Goal: Transaction & Acquisition: Purchase product/service

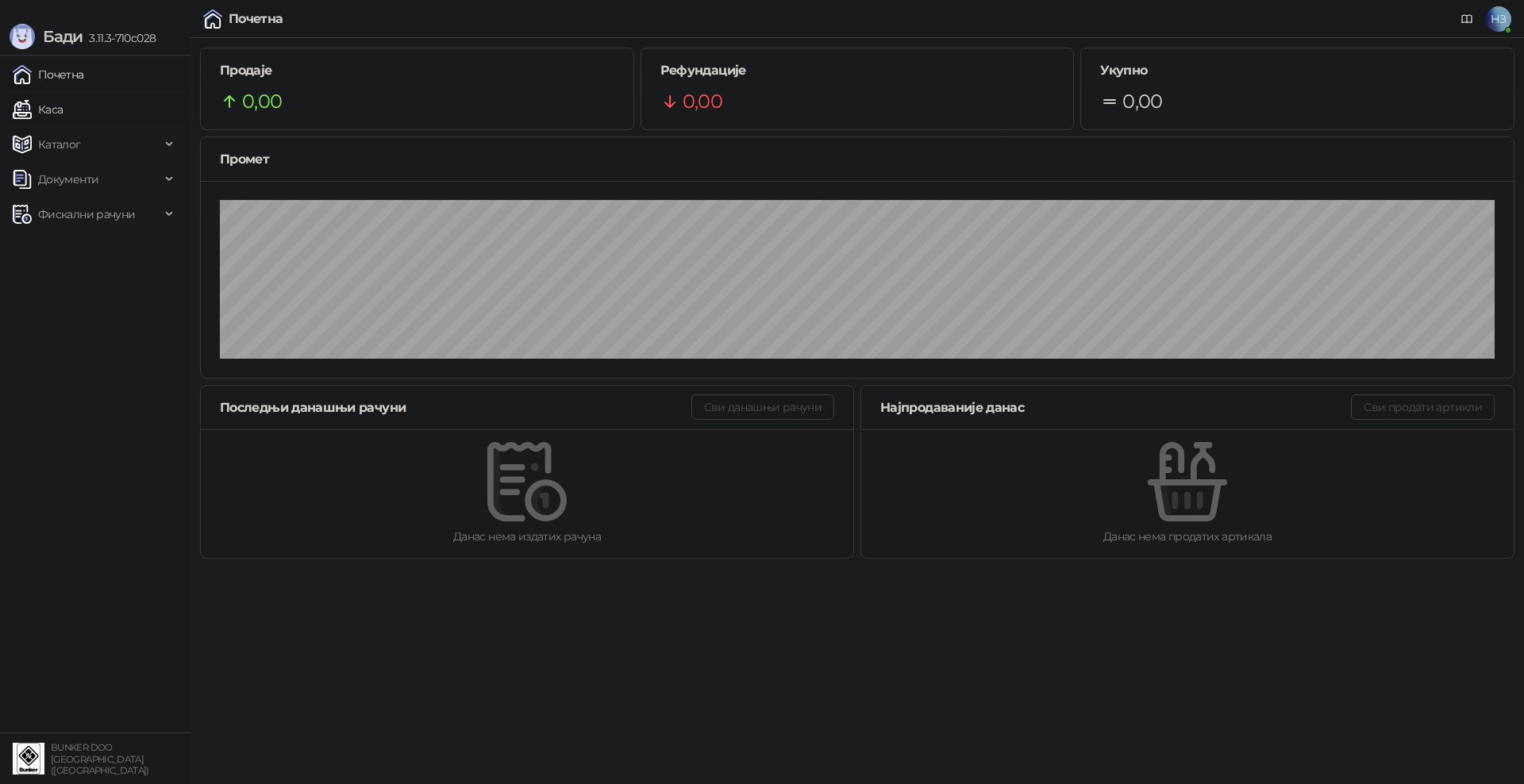
click at [63, 107] on link "Каса" at bounding box center [37, 109] width 50 height 32
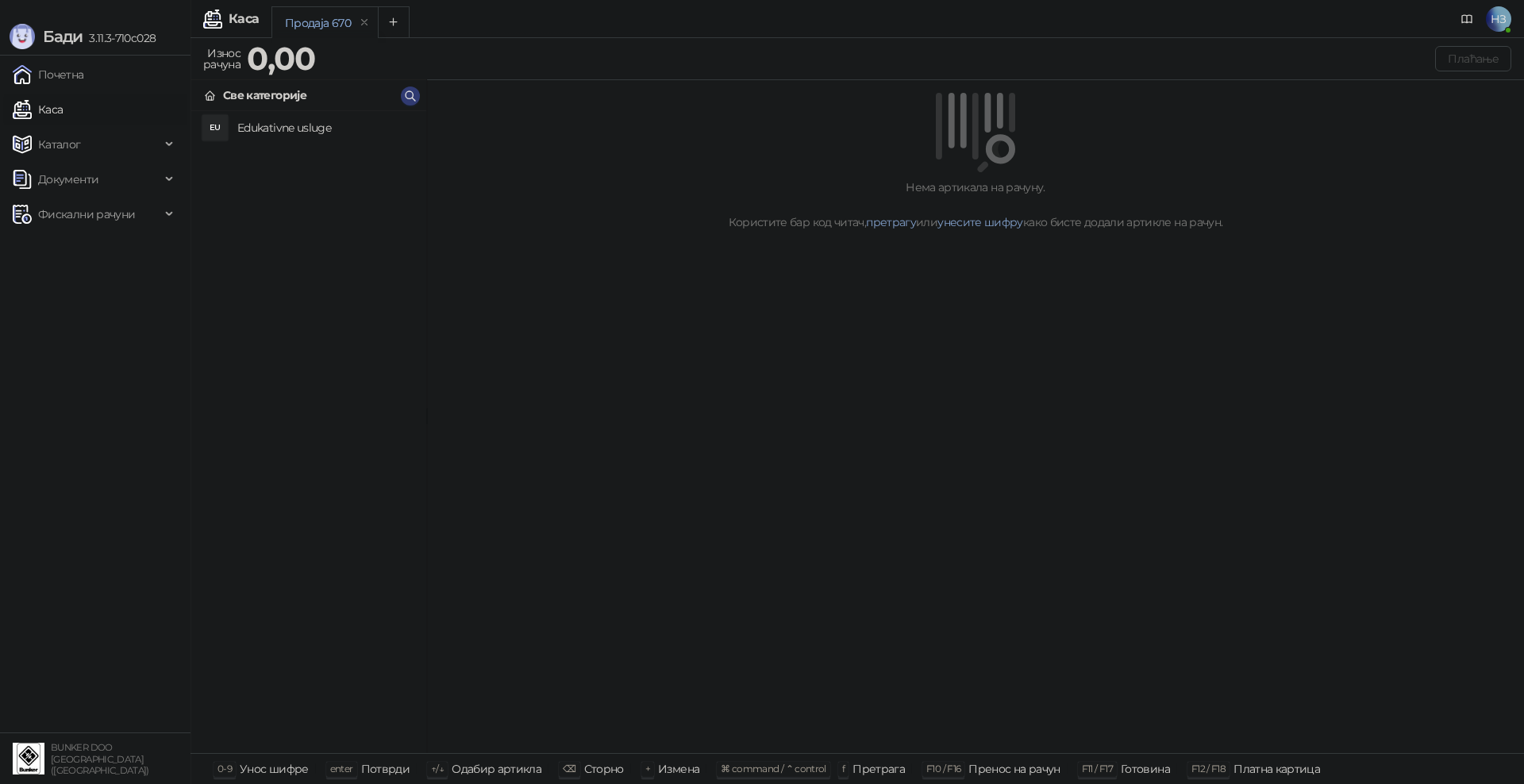
click at [328, 126] on h4 "Edukativne usluge" at bounding box center [325, 127] width 176 height 25
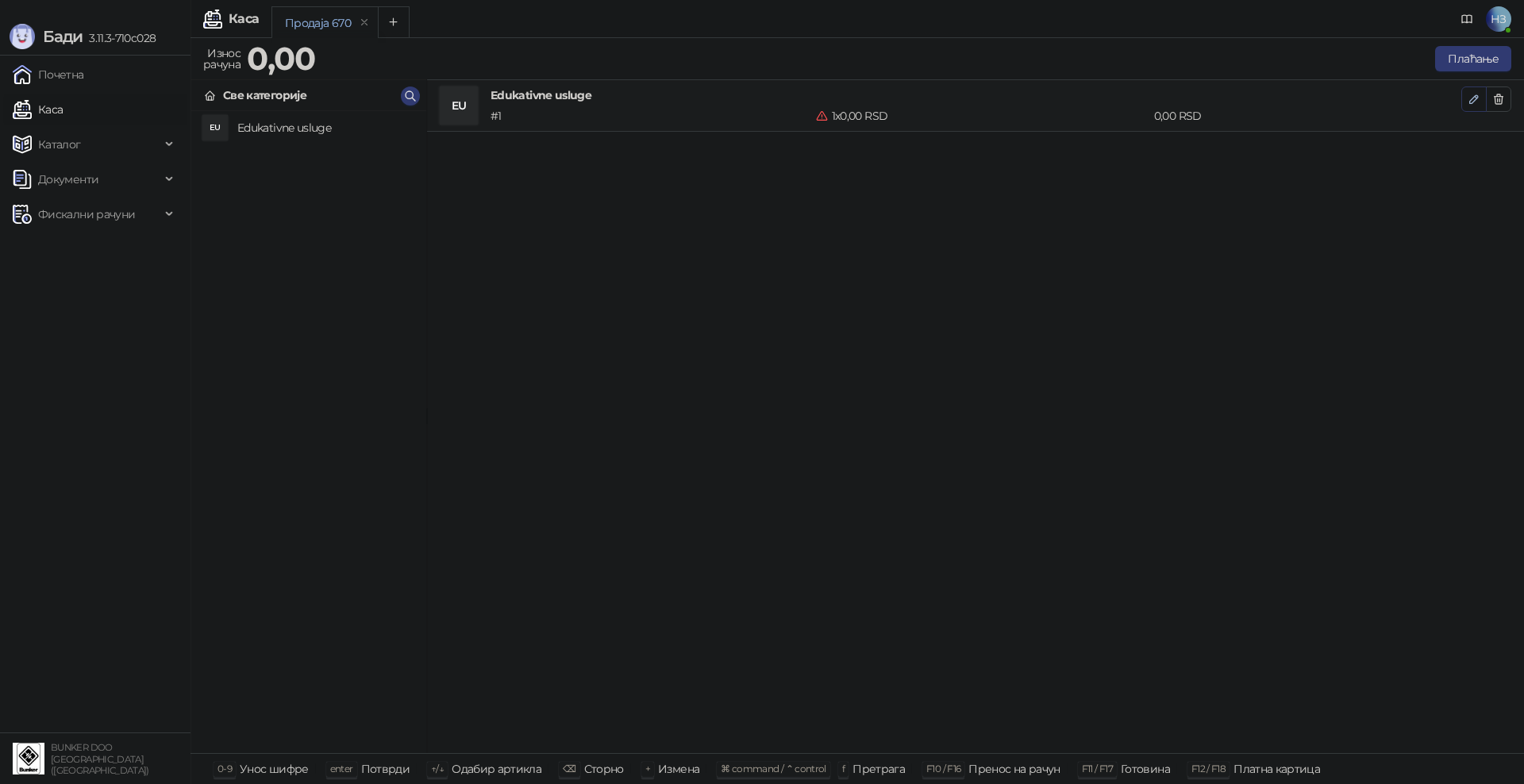
click at [1478, 97] on icon "button" at bounding box center [1473, 99] width 8 height 8
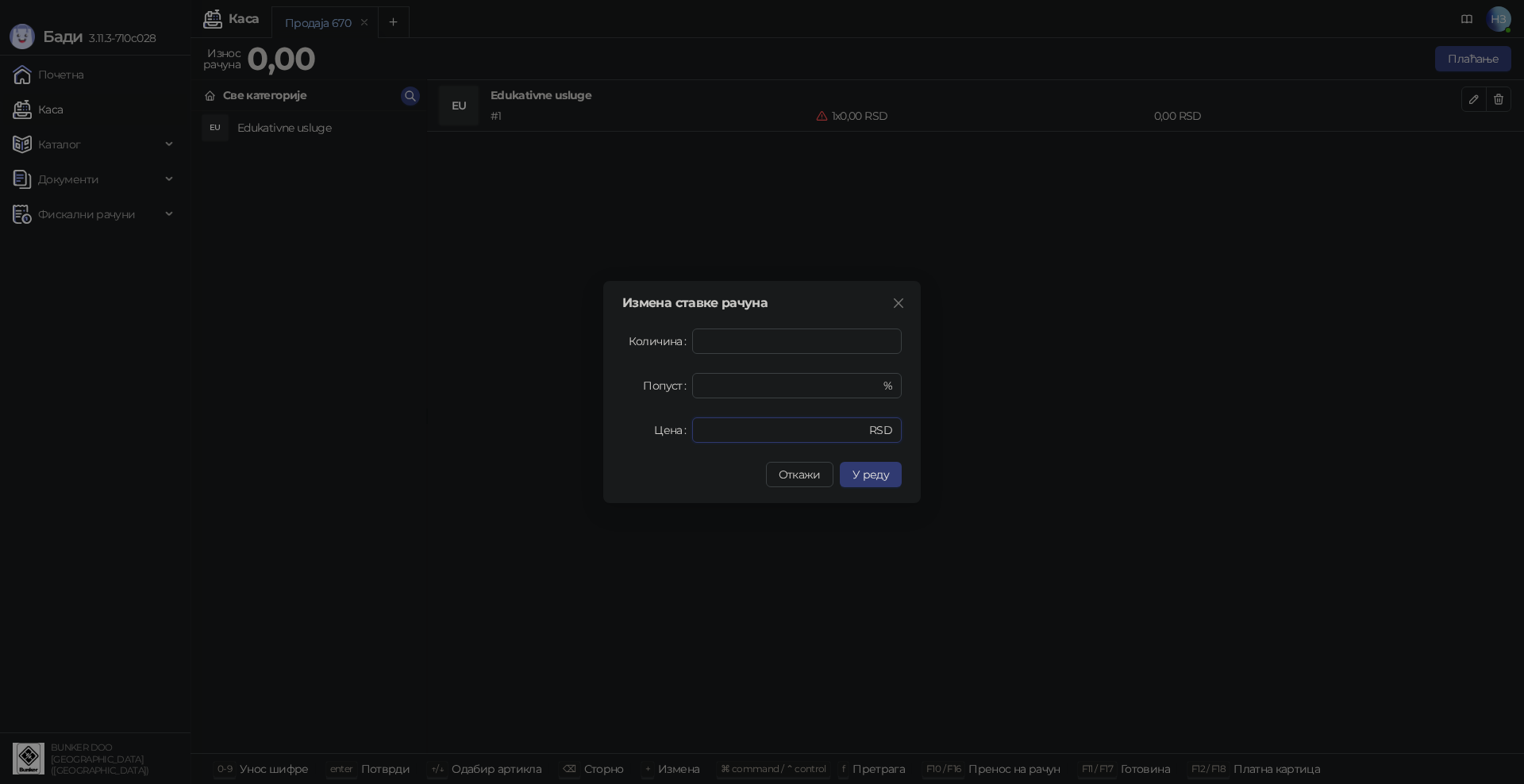
drag, startPoint x: 733, startPoint y: 435, endPoint x: 686, endPoint y: 428, distance: 47.5
click at [686, 428] on div "Цена * RSD" at bounding box center [762, 429] width 280 height 25
type input "****"
click at [855, 480] on button "У реду" at bounding box center [870, 474] width 62 height 25
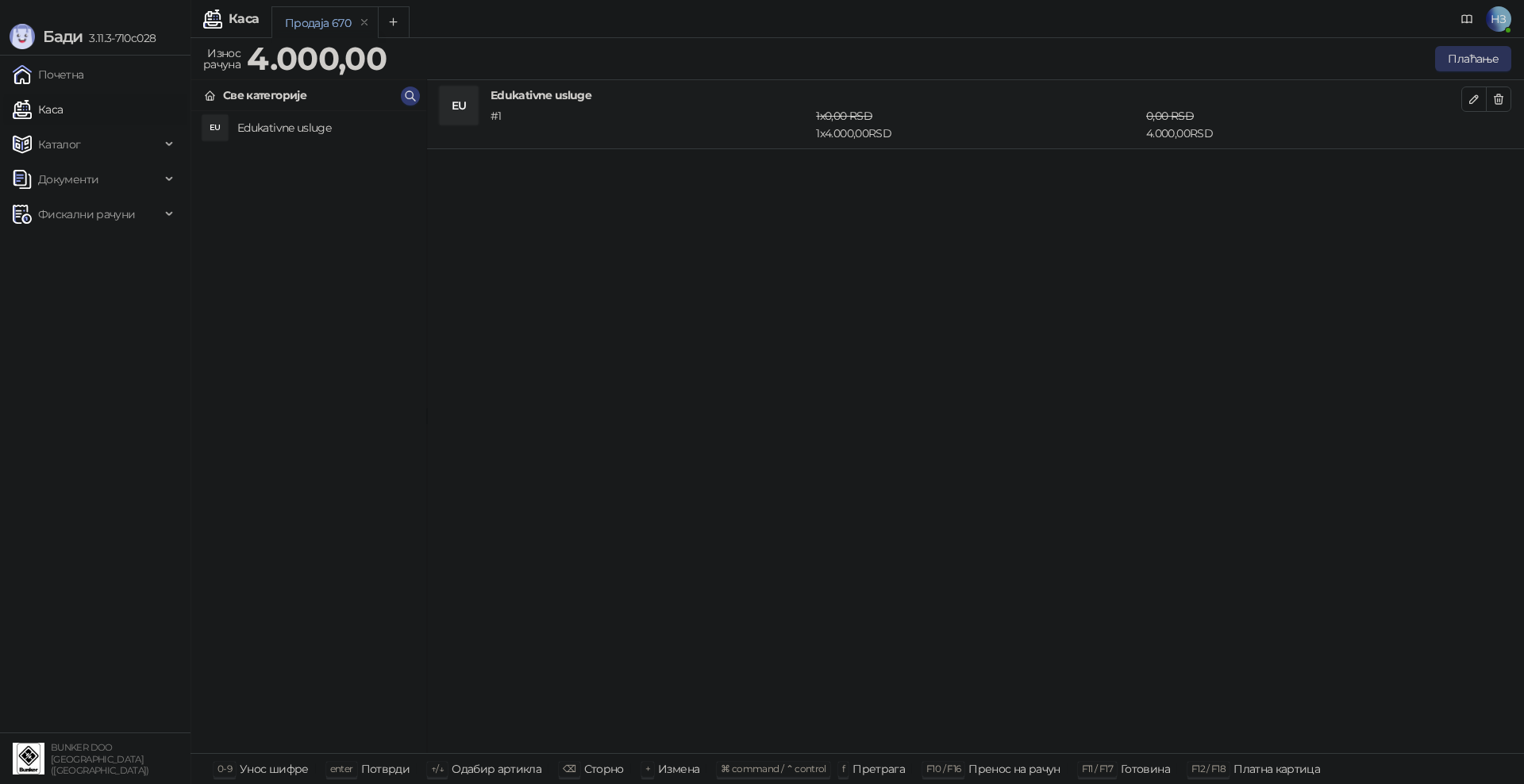
click at [1460, 49] on button "Плаћање" at bounding box center [1473, 59] width 76 height 25
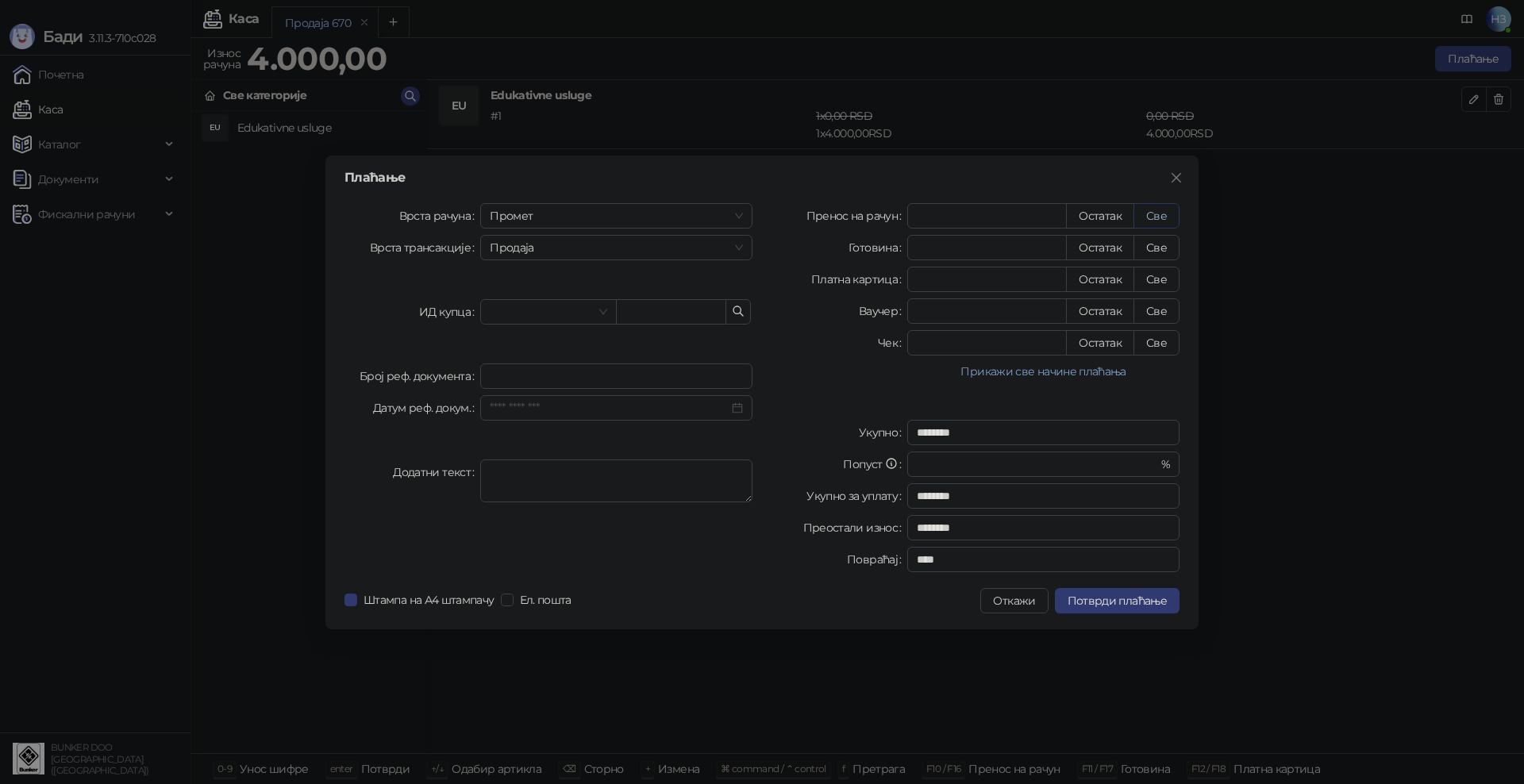
click at [1148, 212] on button "Све" at bounding box center [1156, 215] width 46 height 25
type input "****"
click at [1105, 604] on span "Потврди плаћање" at bounding box center [1116, 601] width 99 height 14
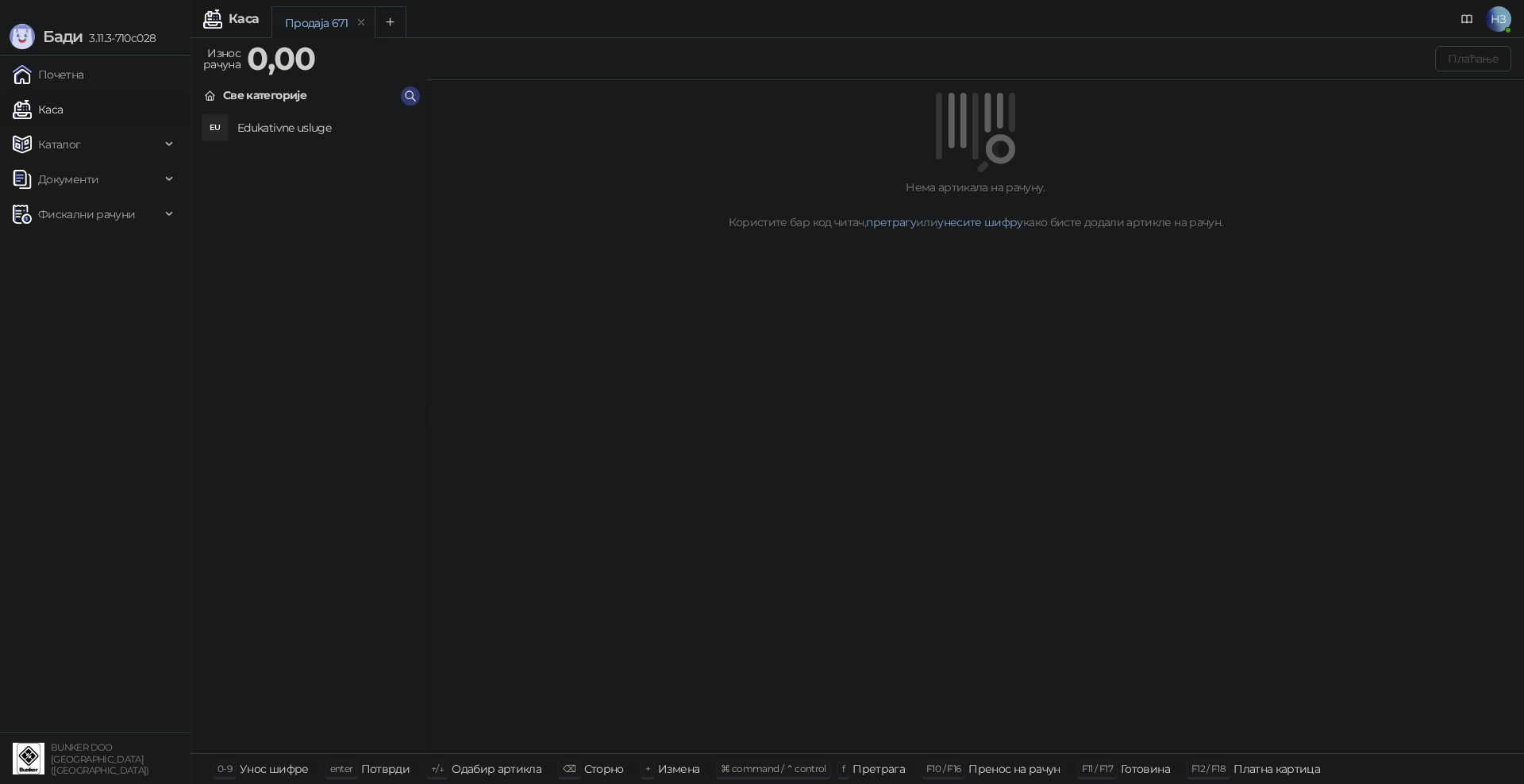
click at [301, 126] on h4 "Edukativne usluge" at bounding box center [325, 127] width 176 height 25
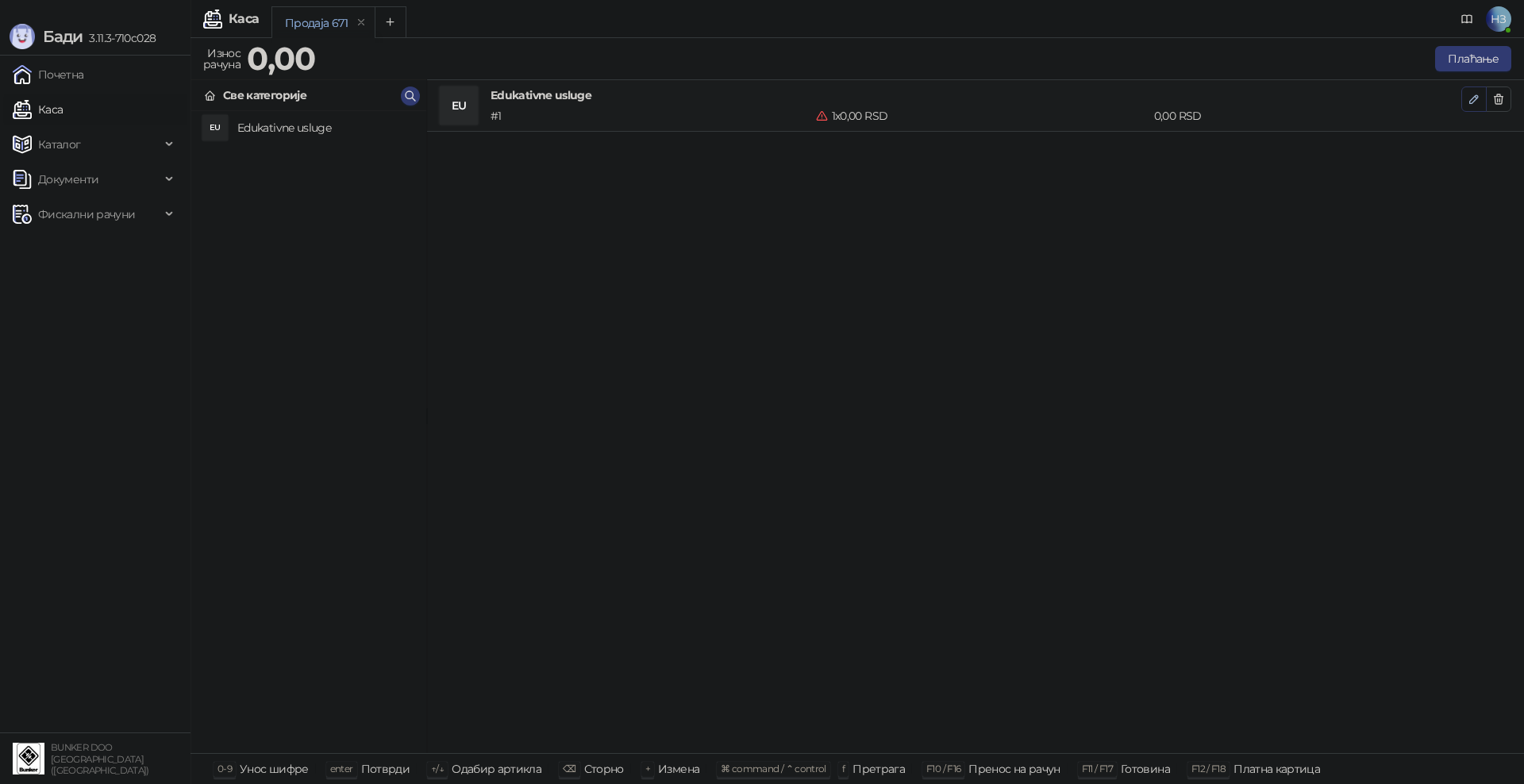
click at [1474, 98] on icon "button" at bounding box center [1474, 99] width 12 height 12
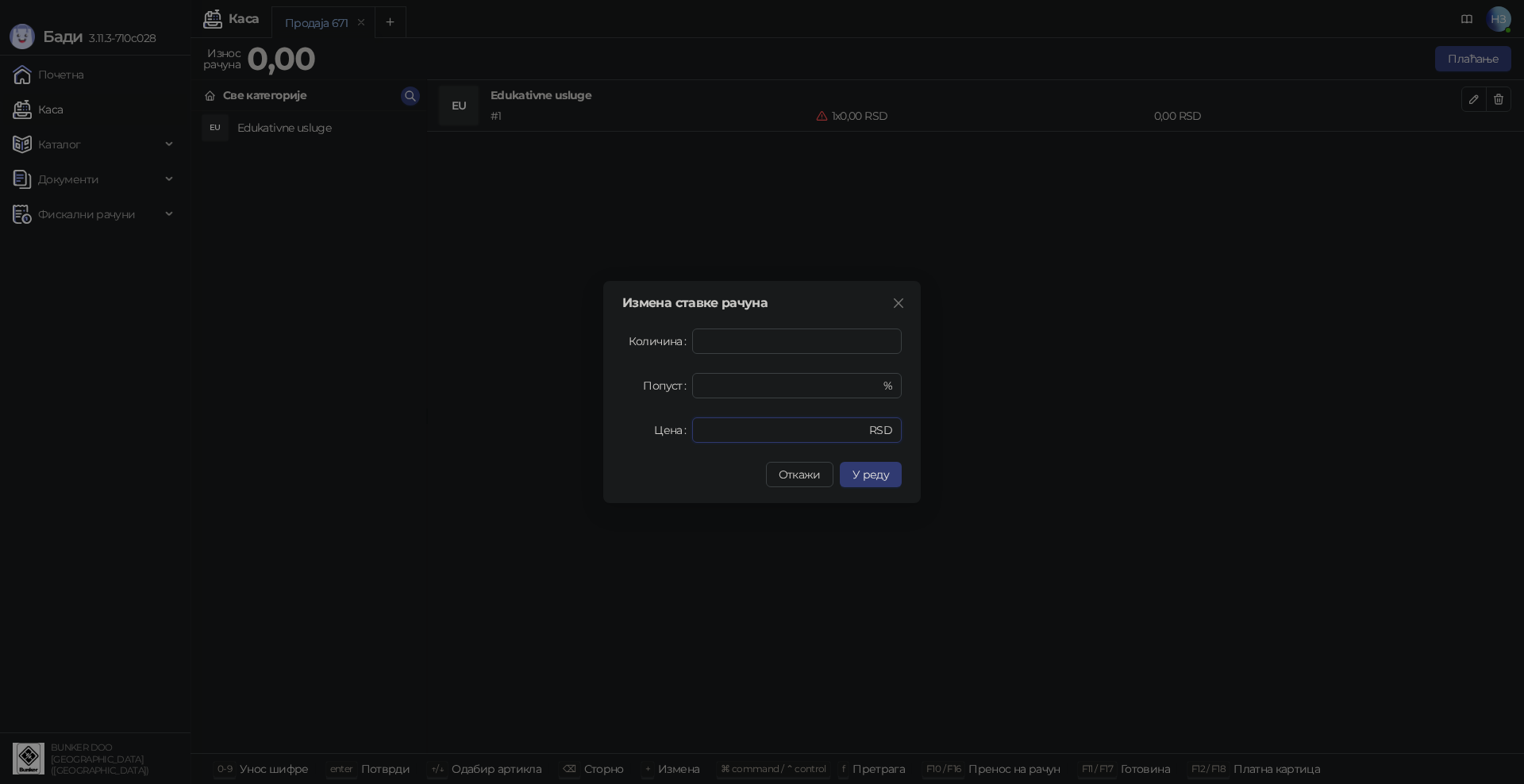
drag, startPoint x: 700, startPoint y: 426, endPoint x: 691, endPoint y: 427, distance: 9.1
click at [691, 427] on div "Цена * RSD" at bounding box center [762, 429] width 280 height 25
type input "****"
click at [854, 483] on button "У реду" at bounding box center [870, 474] width 62 height 25
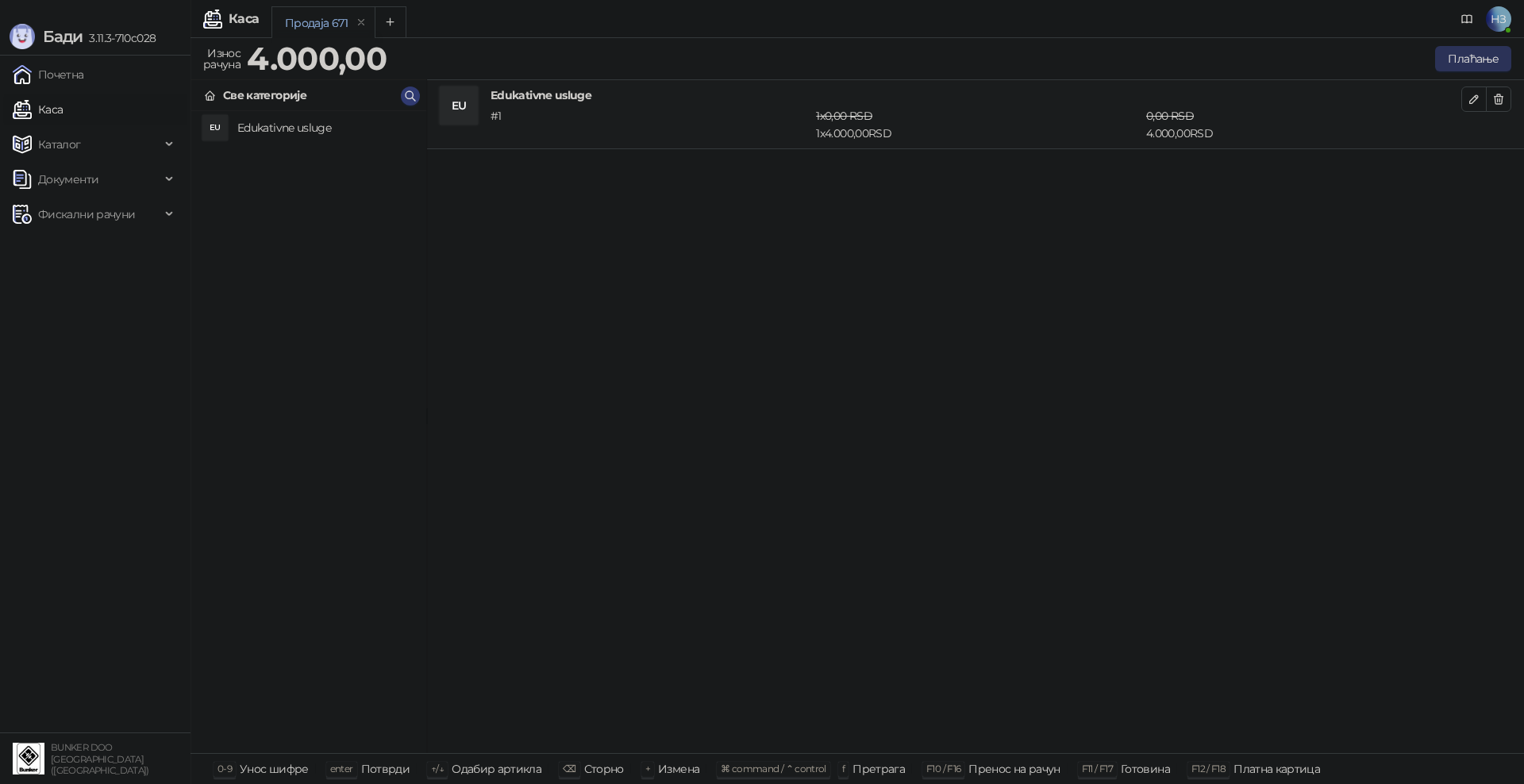
click at [1473, 57] on button "Плаћање" at bounding box center [1473, 59] width 76 height 25
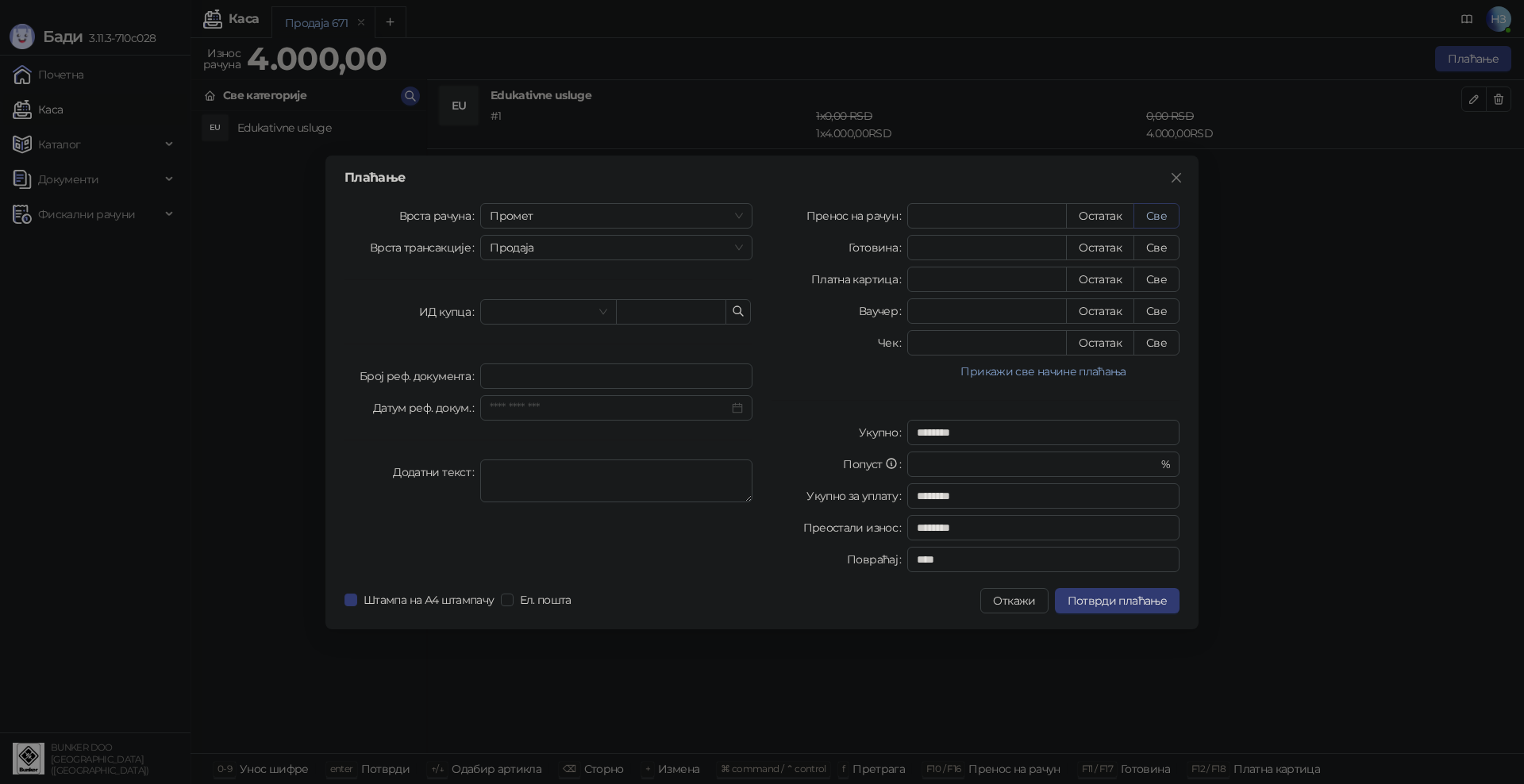
click at [1154, 215] on button "Све" at bounding box center [1156, 215] width 46 height 25
type input "****"
click at [1124, 607] on span "Потврди плаћање" at bounding box center [1116, 601] width 99 height 14
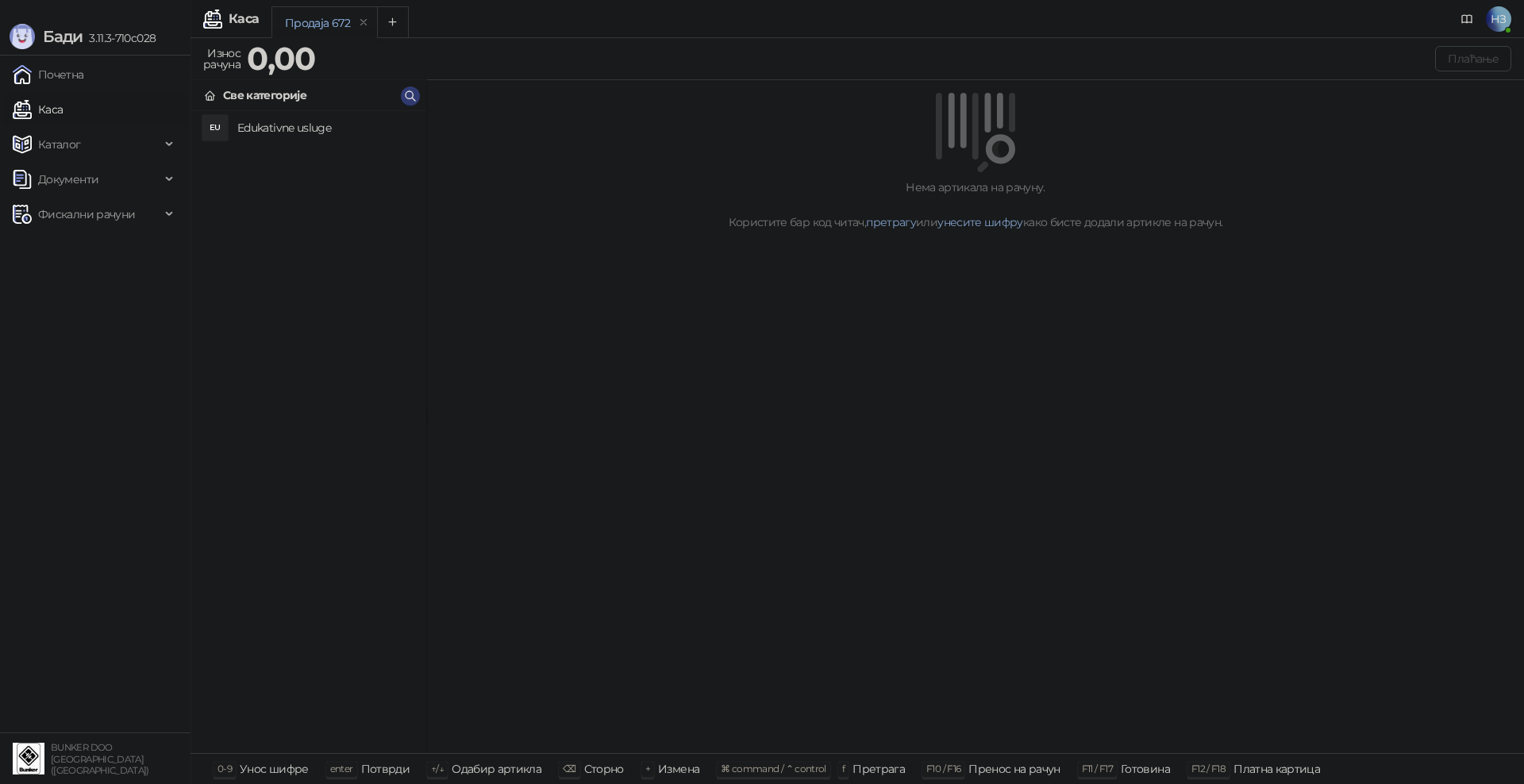
click at [262, 124] on h4 "Edukativne usluge" at bounding box center [325, 127] width 176 height 25
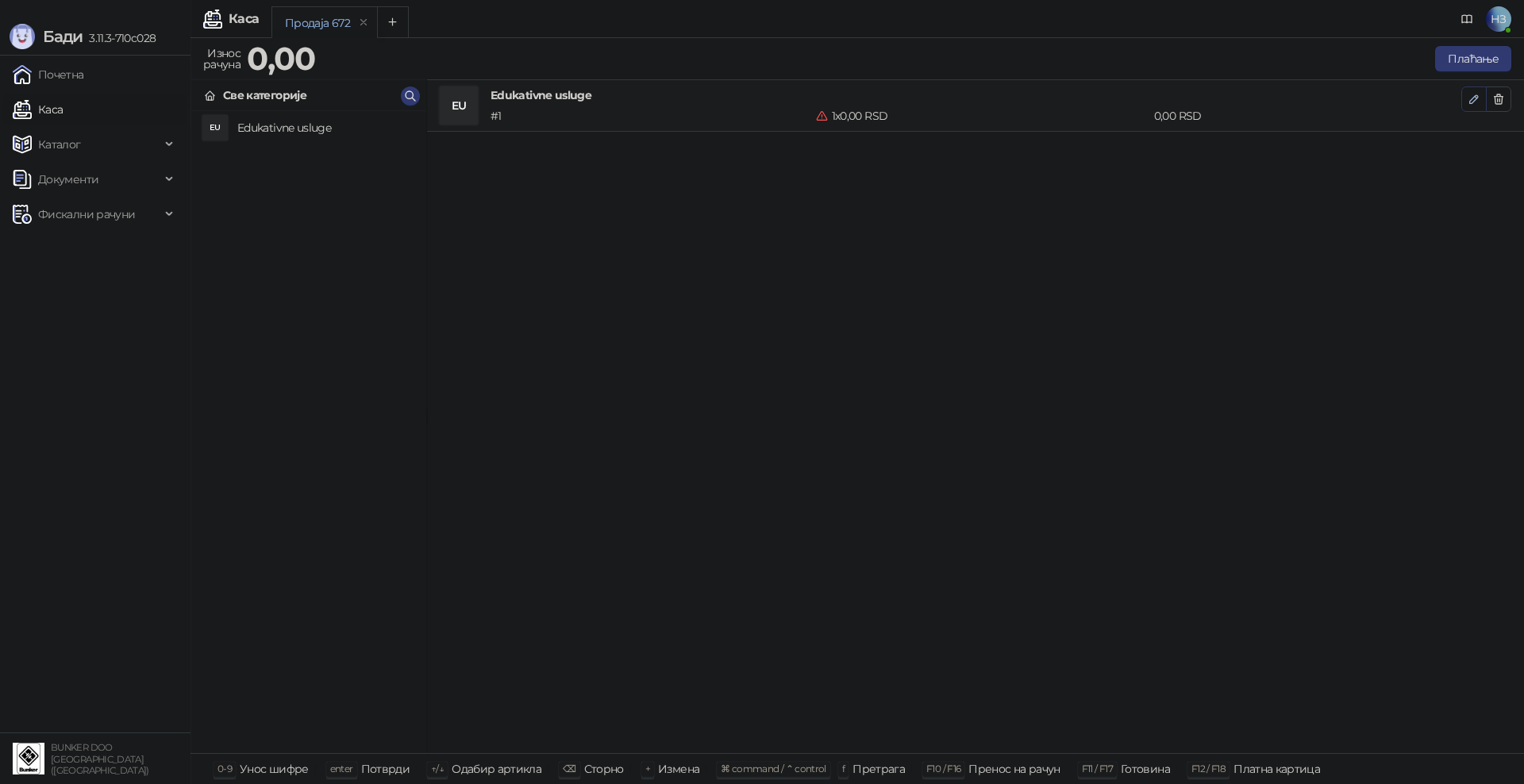
click at [1474, 97] on icon "button" at bounding box center [1474, 99] width 12 height 12
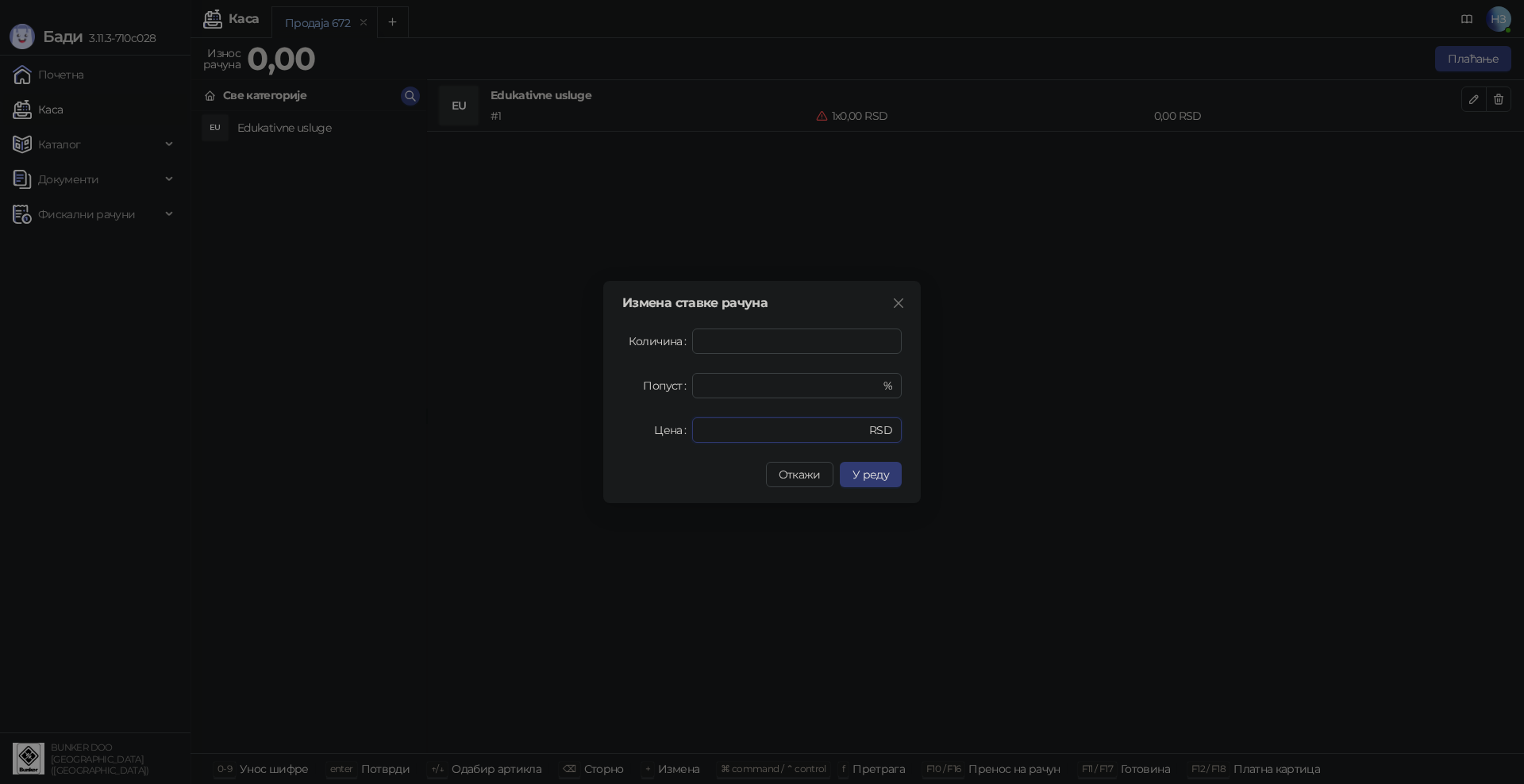
drag, startPoint x: 709, startPoint y: 434, endPoint x: 678, endPoint y: 429, distance: 31.4
click at [678, 429] on div "Цена * RSD" at bounding box center [762, 429] width 280 height 25
type input "****"
click at [854, 477] on span "У реду" at bounding box center [871, 475] width 37 height 14
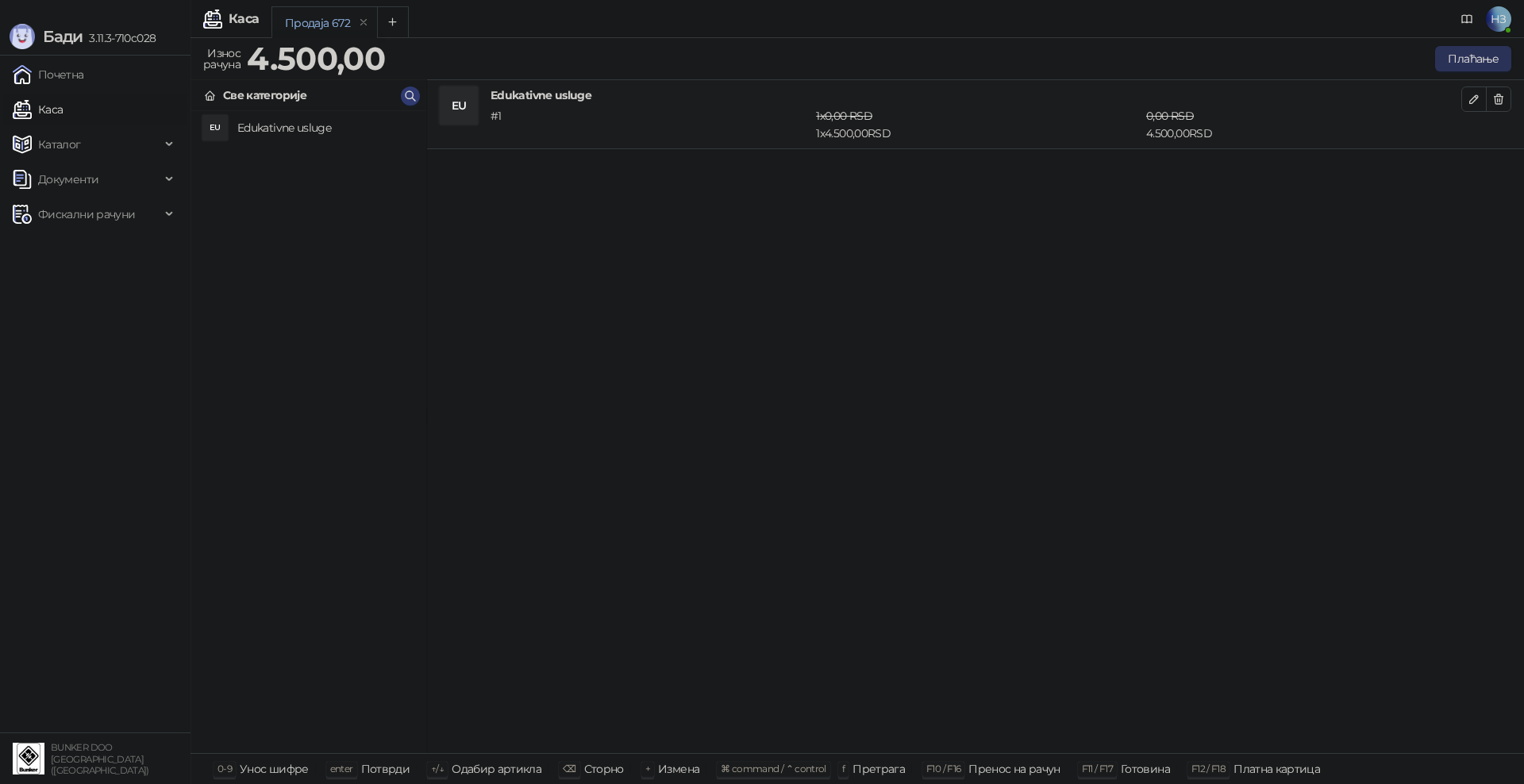
click at [1465, 59] on button "Плаћање" at bounding box center [1473, 59] width 76 height 25
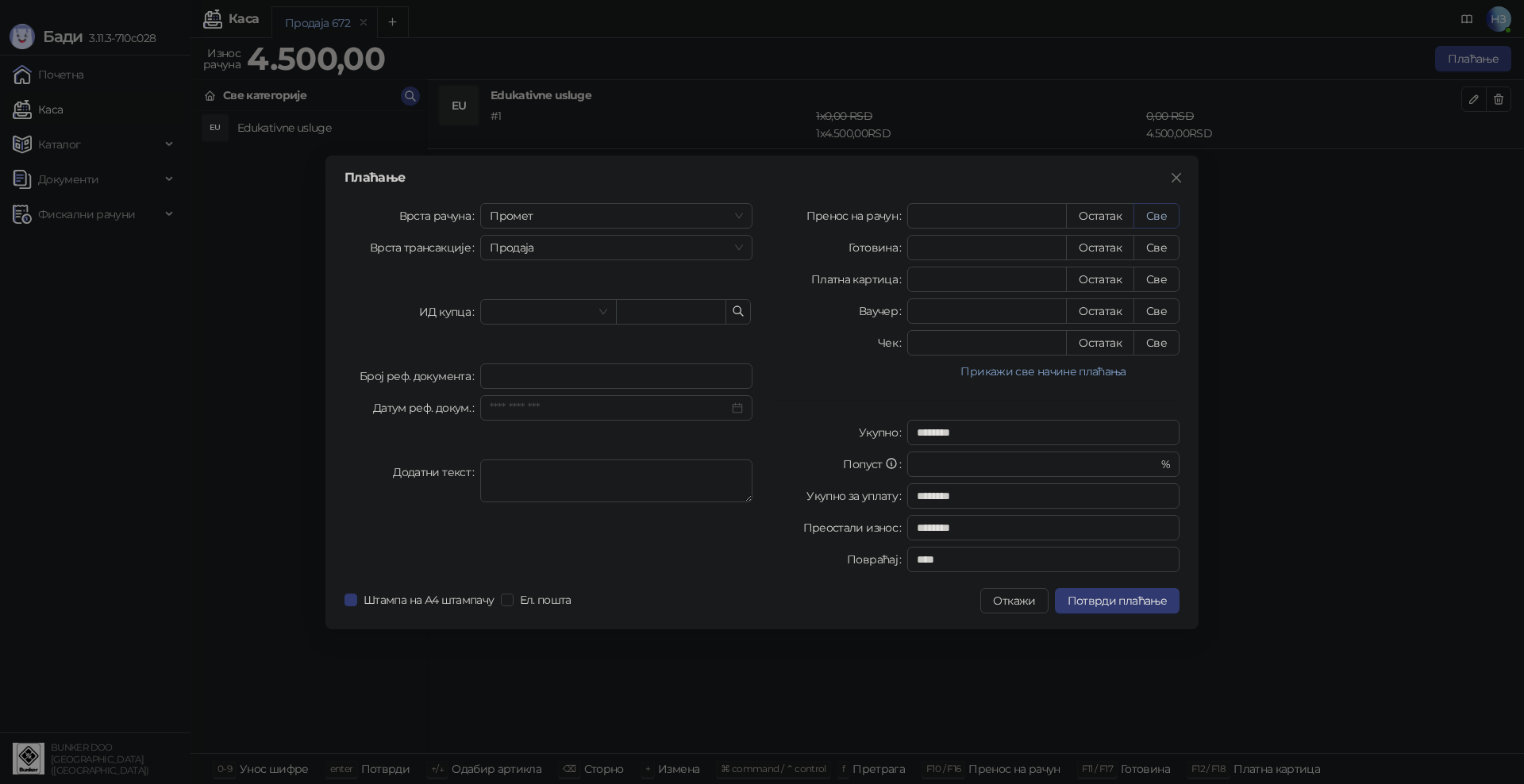
click at [1160, 213] on button "Све" at bounding box center [1156, 215] width 46 height 25
type input "****"
click at [1127, 597] on span "Потврди плаћање" at bounding box center [1116, 601] width 99 height 14
